Goal: Transaction & Acquisition: Purchase product/service

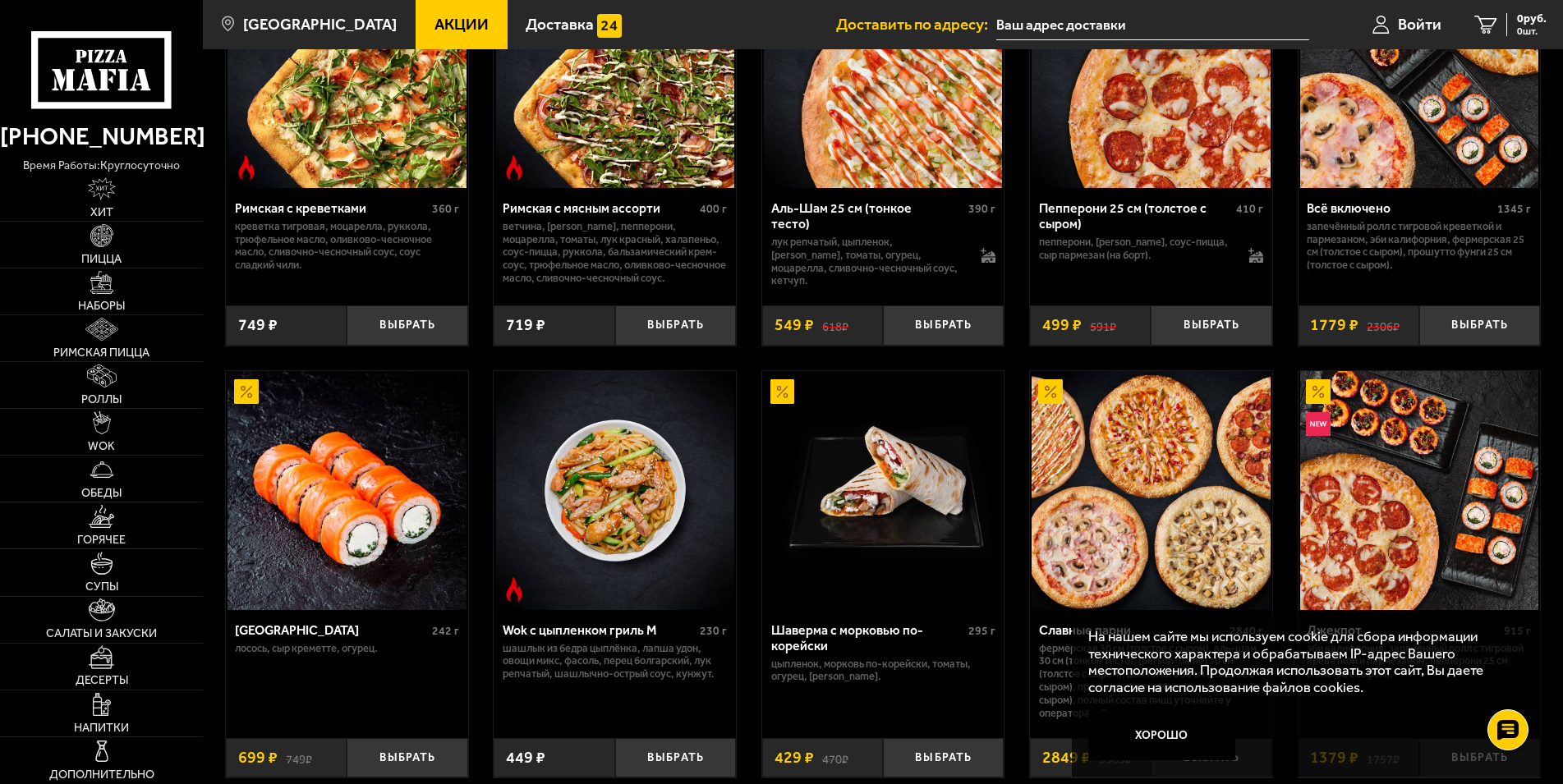
scroll to position [251, 0]
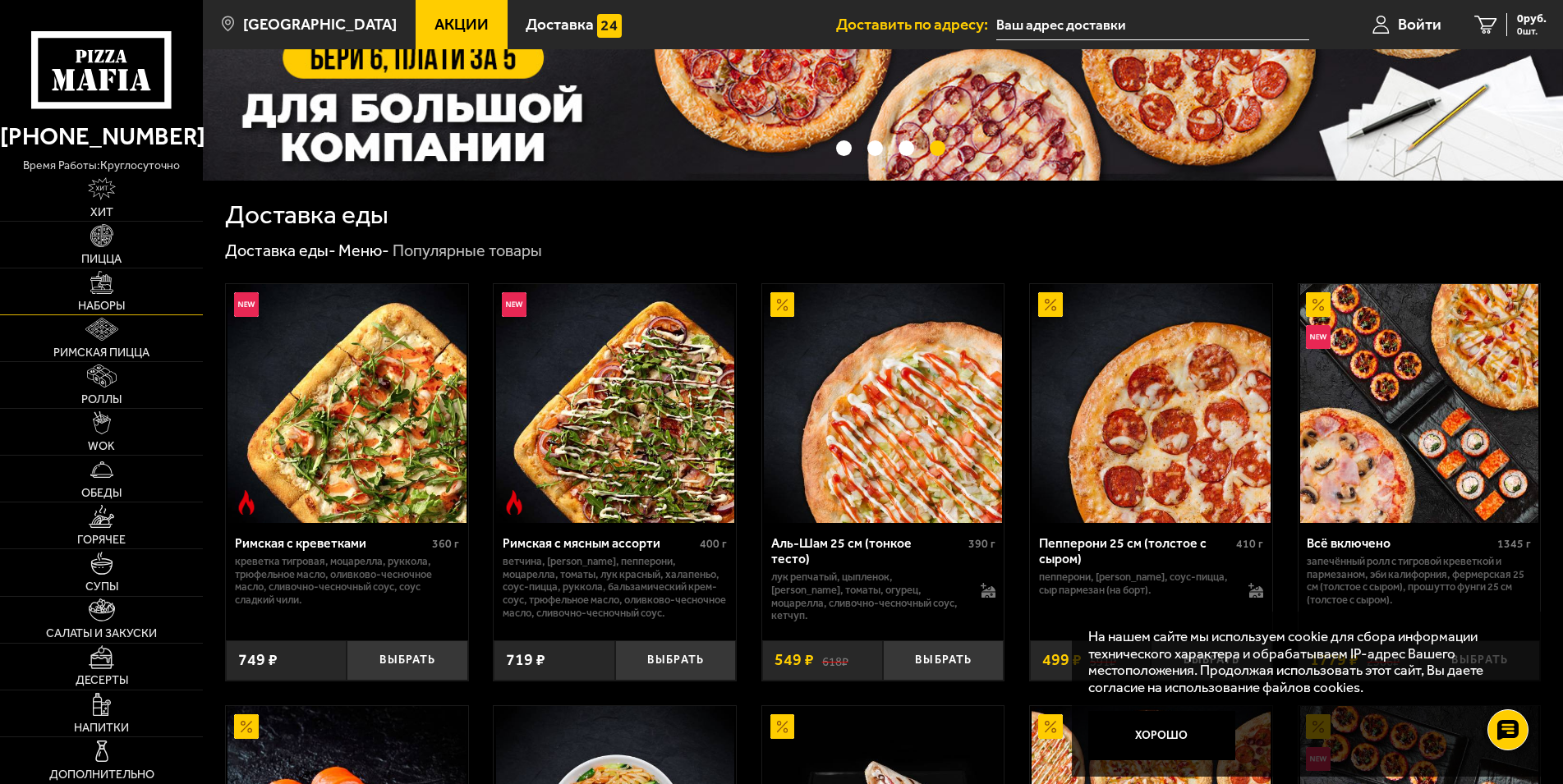
click at [99, 297] on link "Наборы" at bounding box center [102, 291] width 203 height 46
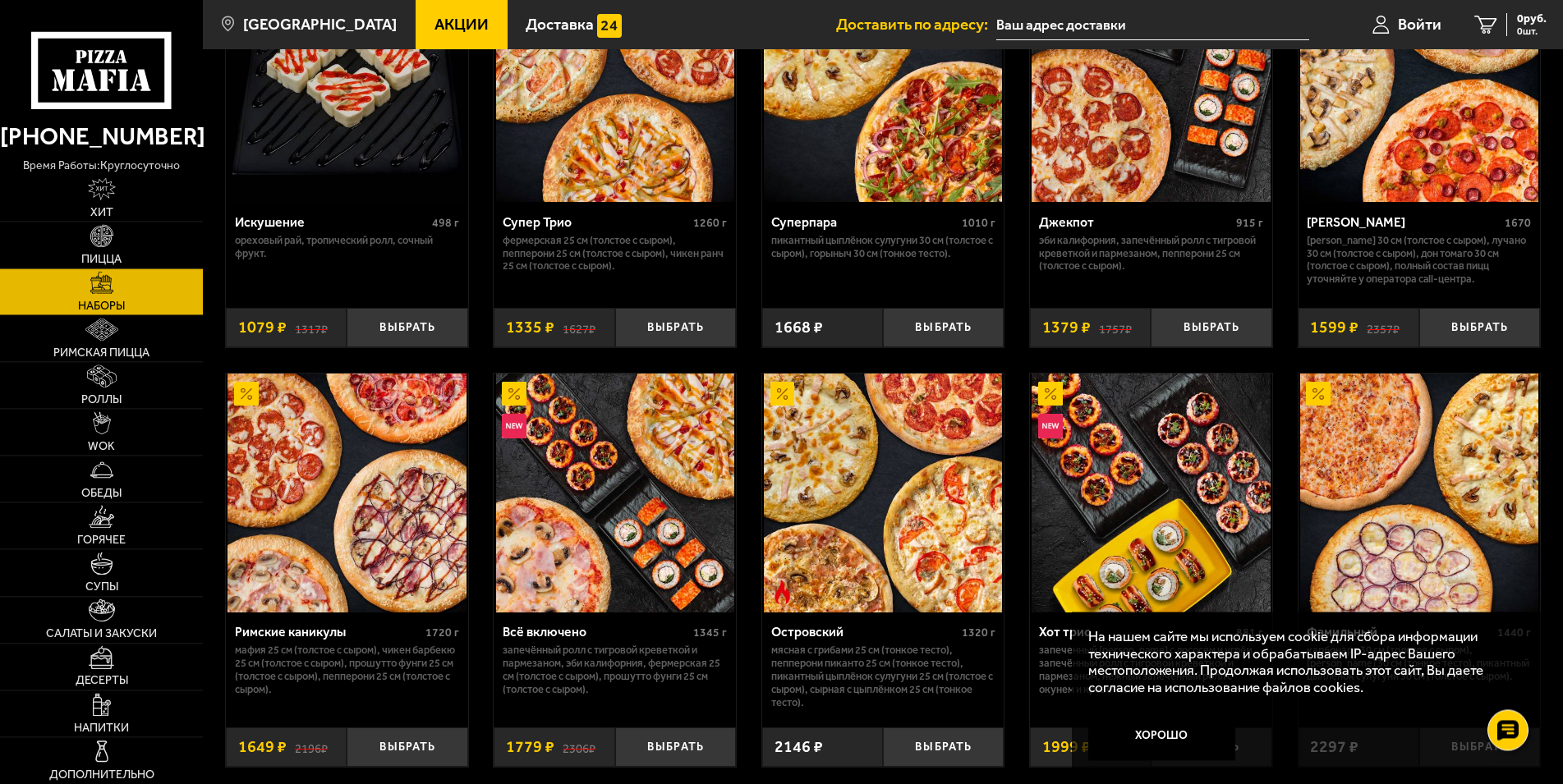
scroll to position [1088, 0]
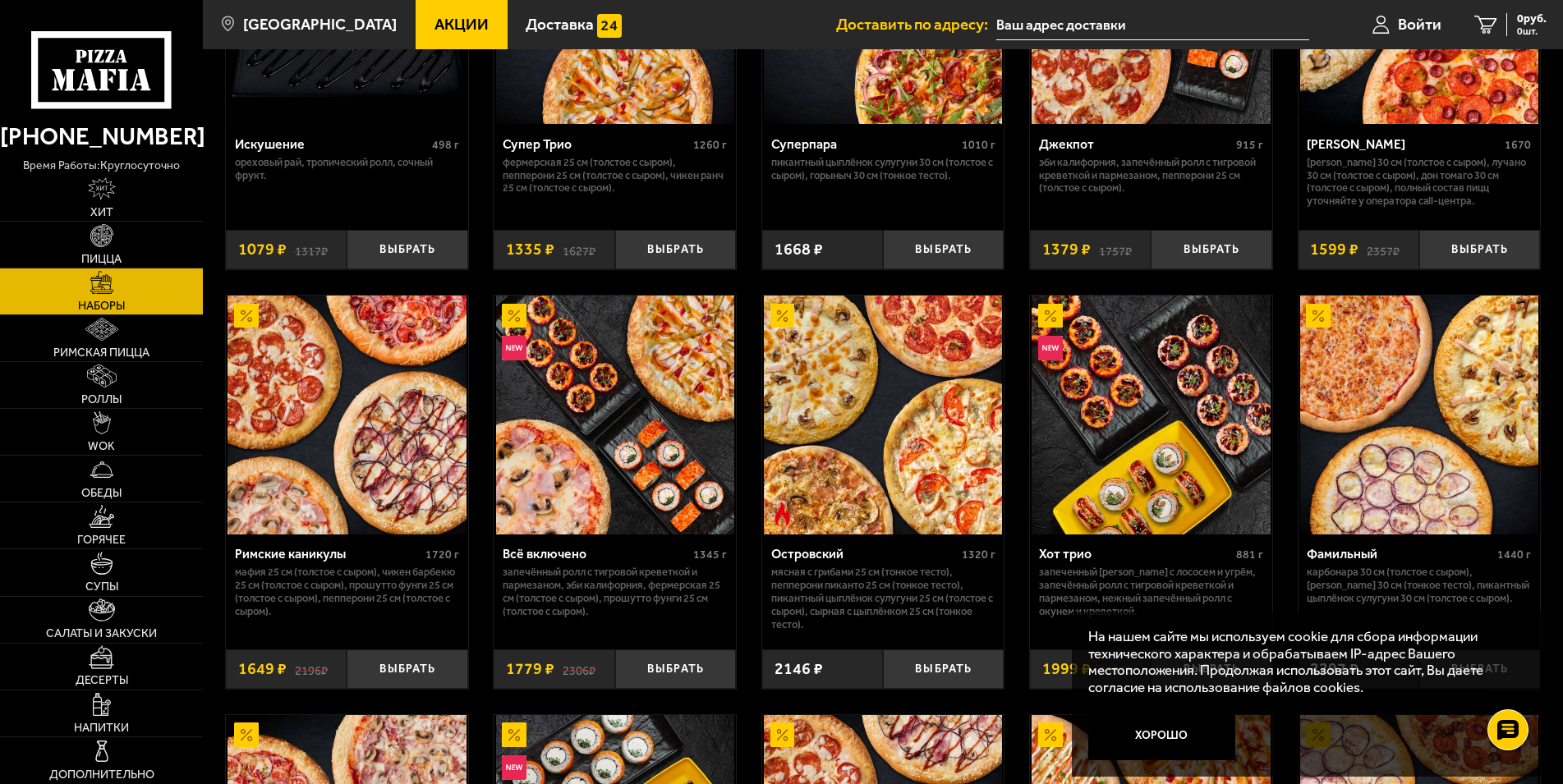
click at [357, 480] on img at bounding box center [347, 414] width 239 height 238
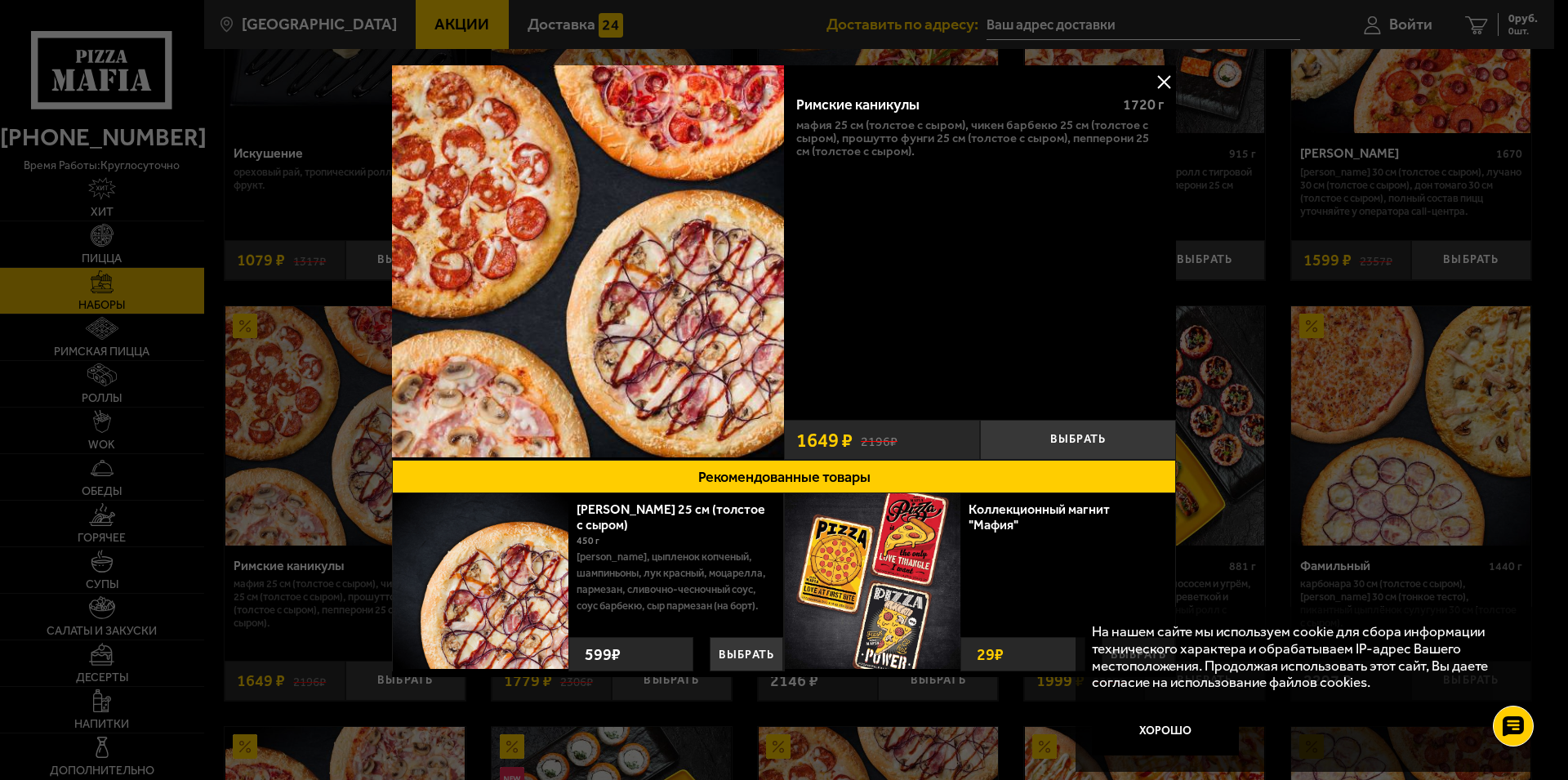
click at [1159, 80] on button at bounding box center [1163, 82] width 24 height 24
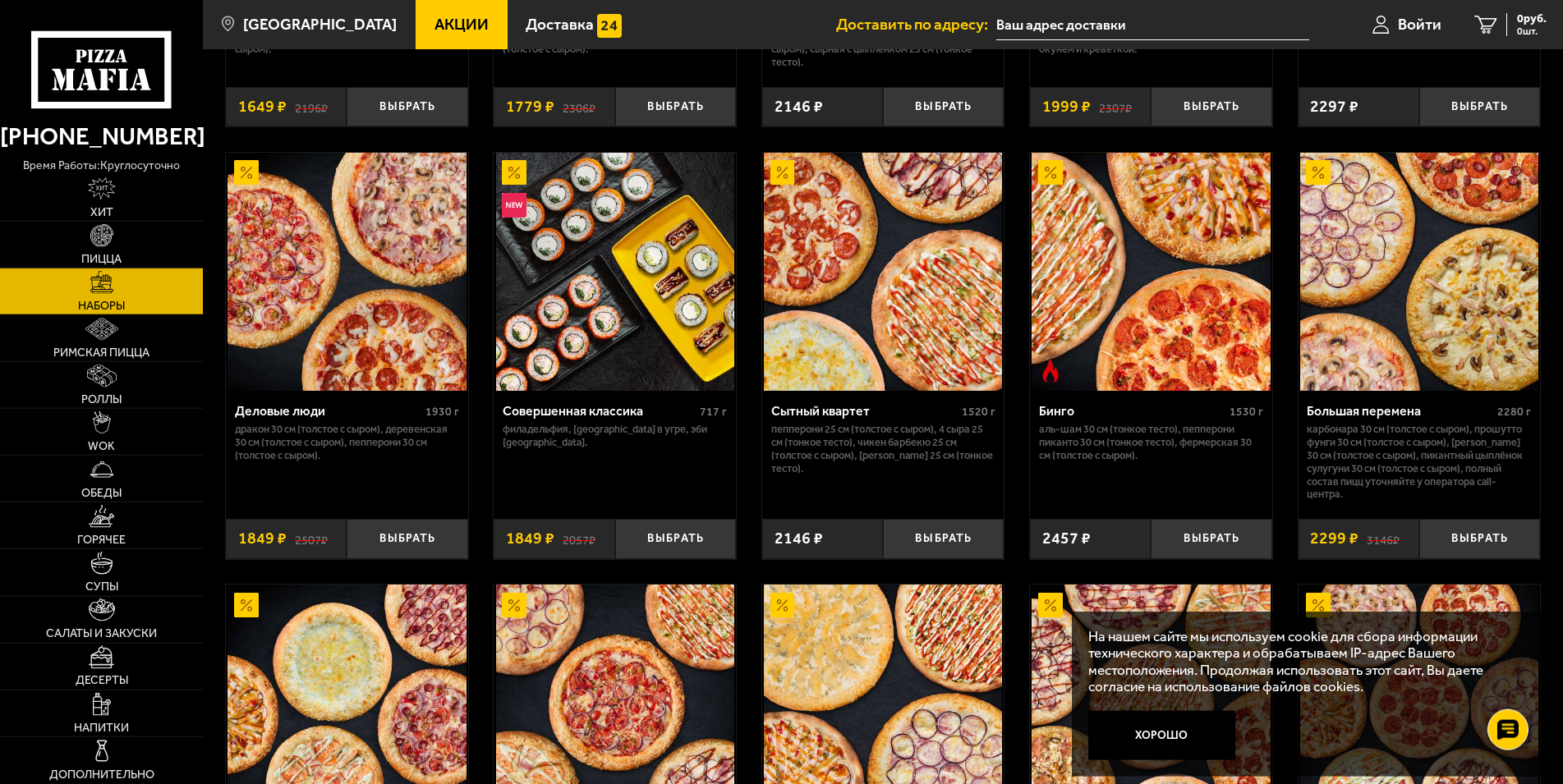
scroll to position [1675, 0]
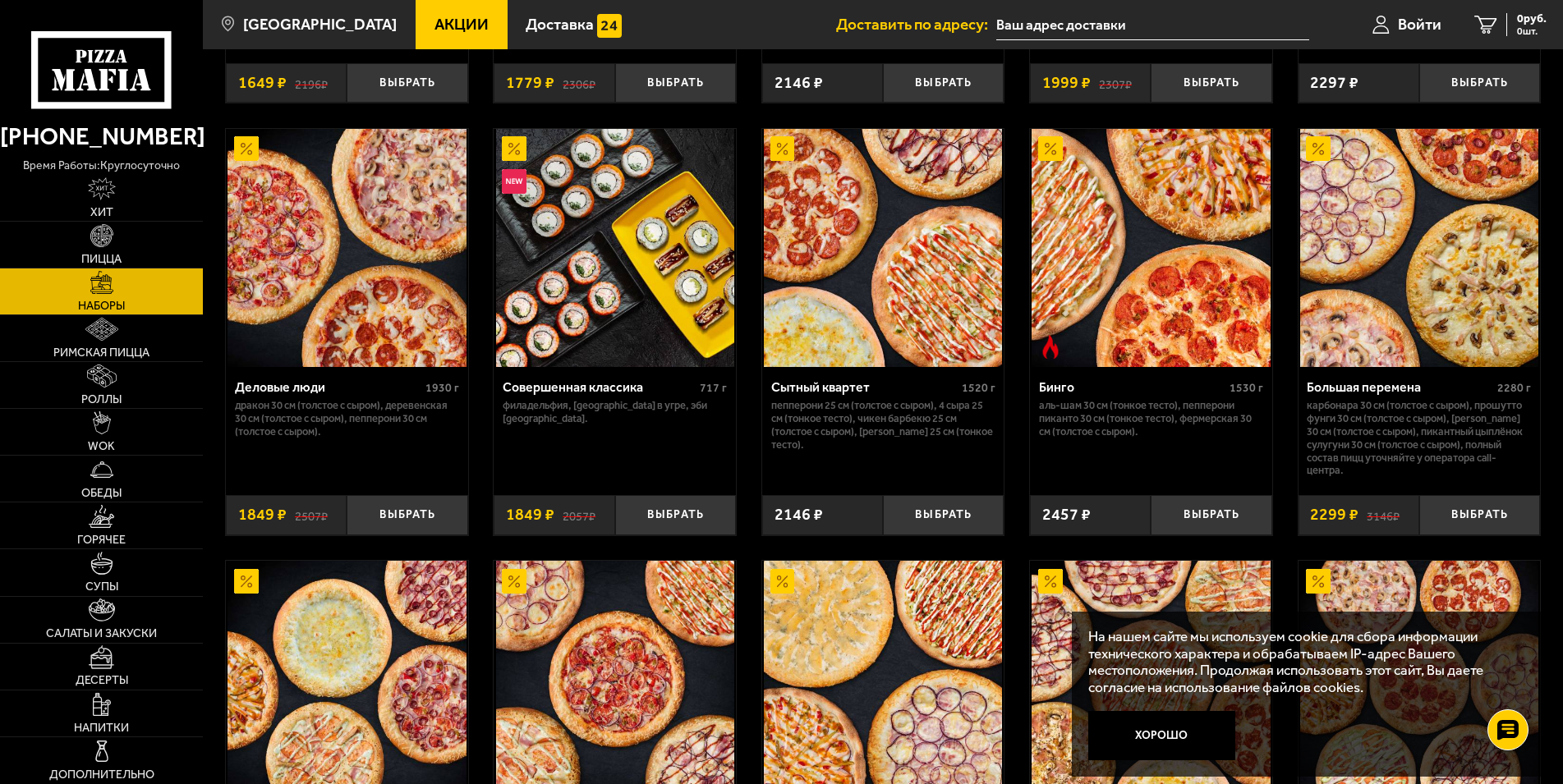
click at [1444, 320] on img at bounding box center [1420, 248] width 239 height 238
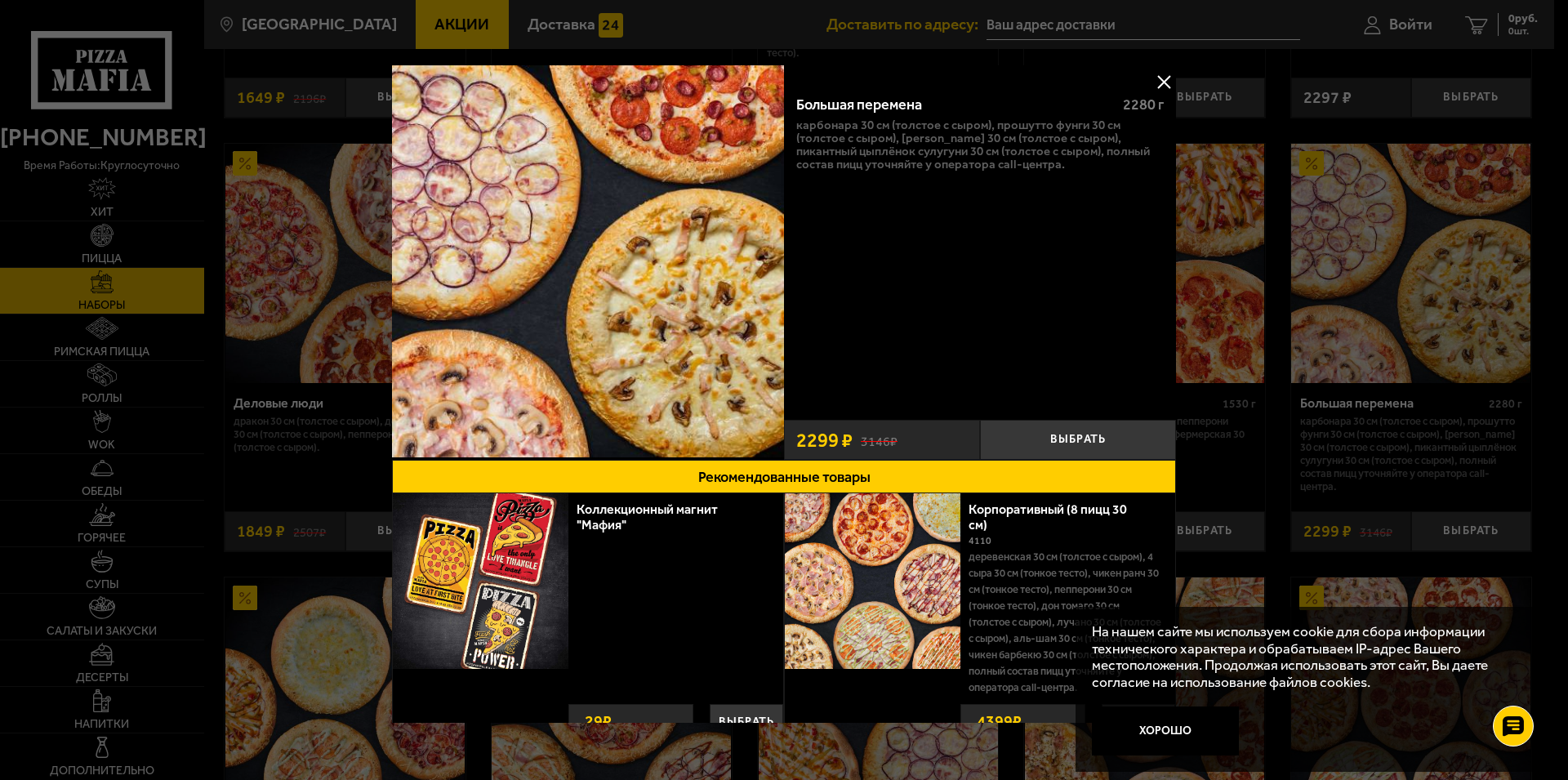
click at [1152, 80] on button at bounding box center [1163, 82] width 24 height 24
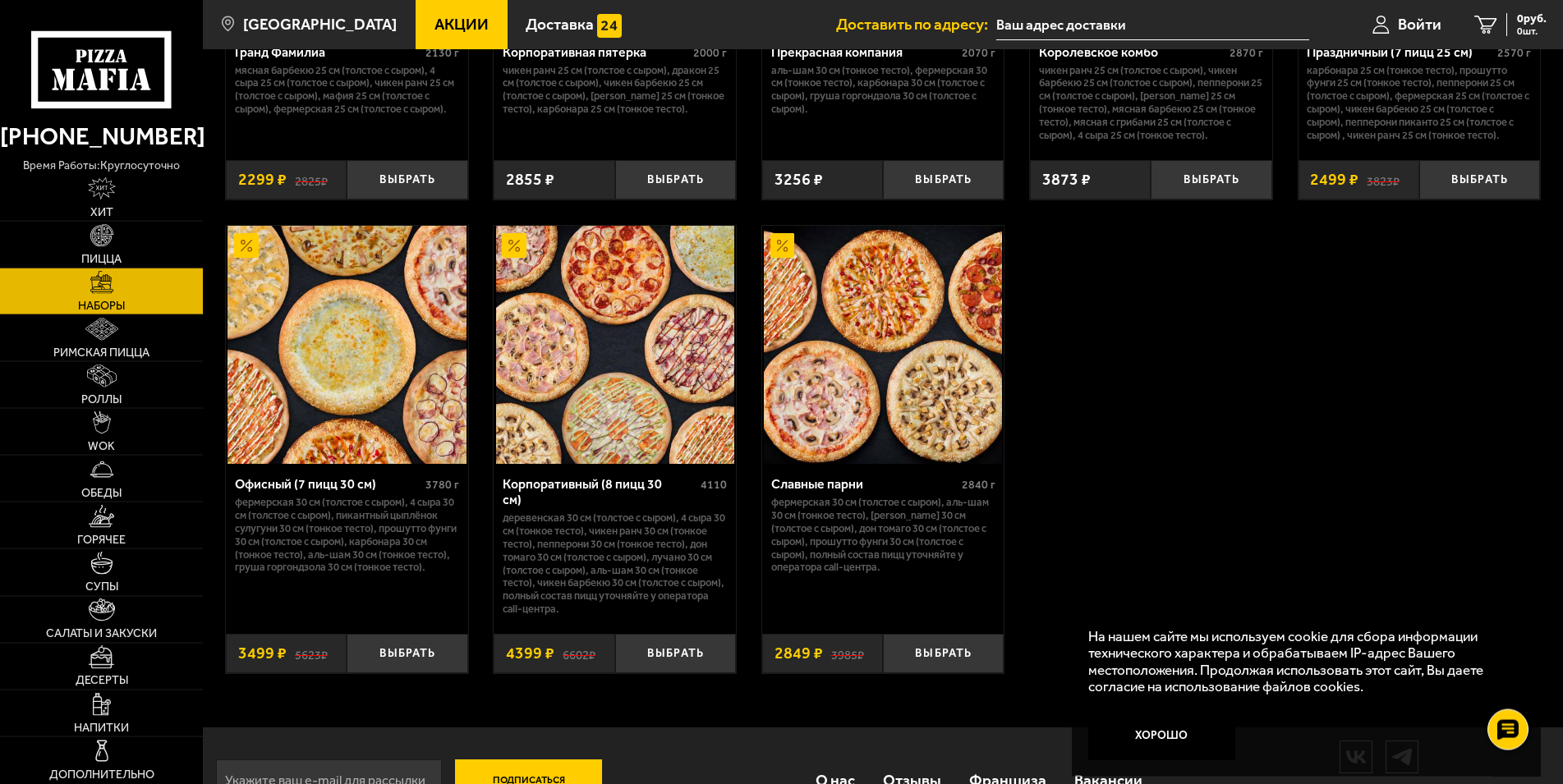
scroll to position [2519, 0]
